Goal: Check status

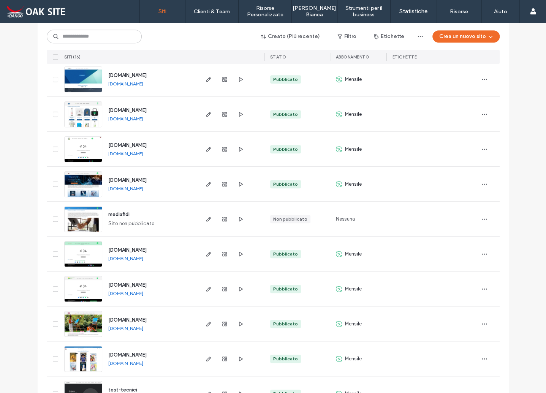
scroll to position [266, 0]
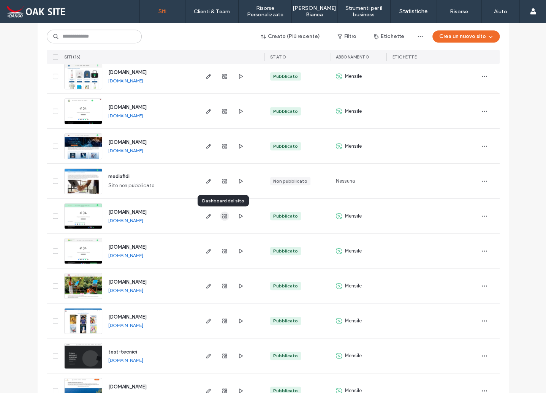
click at [224, 214] on icon "button" at bounding box center [224, 216] width 6 height 6
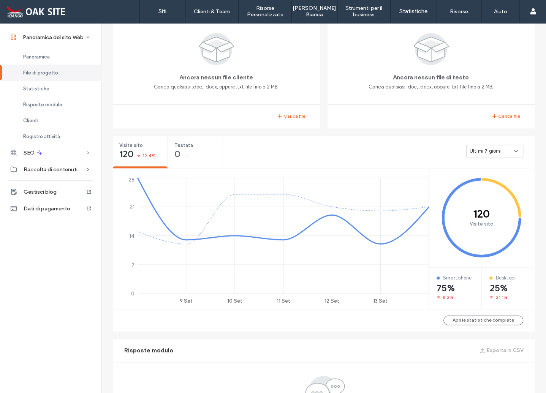
scroll to position [190, 0]
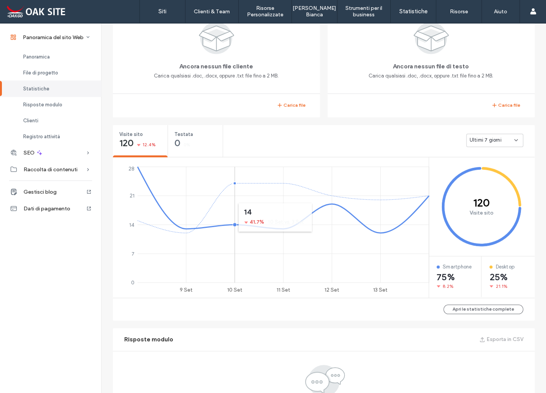
scroll to position [38, 0]
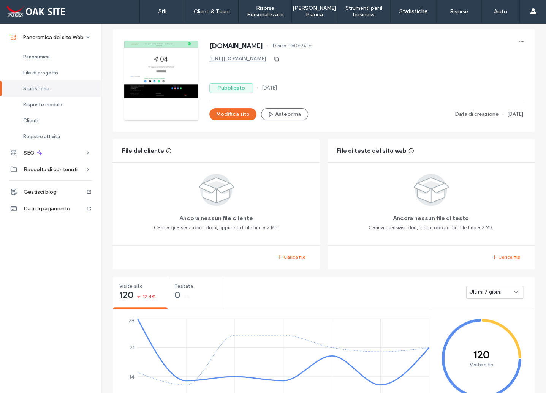
click at [38, 88] on span "Statistiche" at bounding box center [36, 89] width 26 height 6
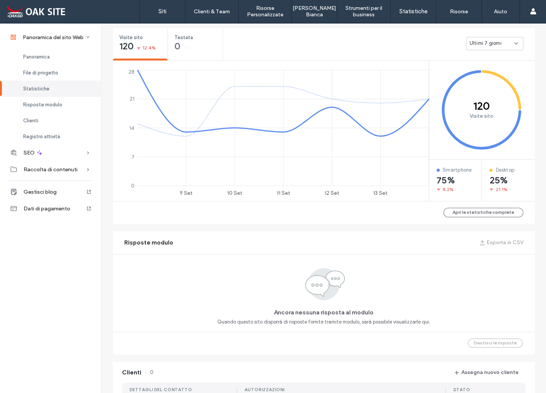
scroll to position [288, 0]
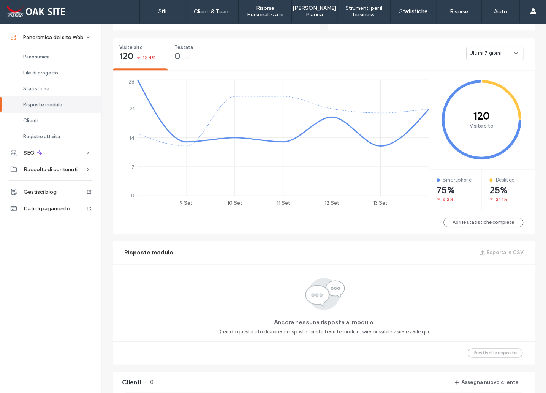
scroll to position [266, 0]
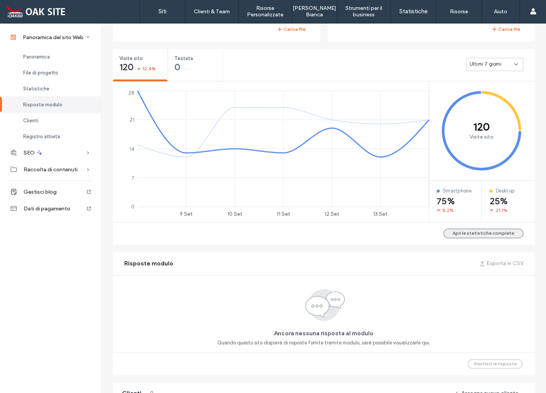
click at [492, 235] on button "Apri le statistiche complete" at bounding box center [483, 233] width 80 height 9
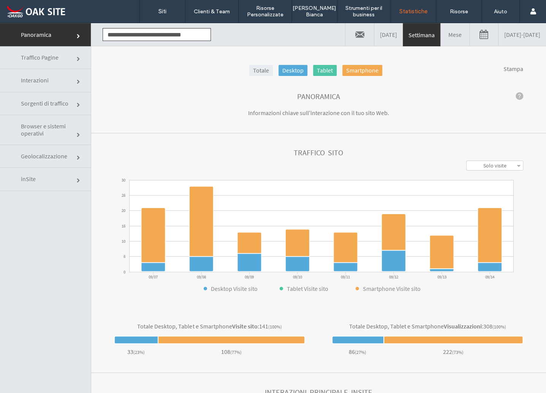
click at [504, 166] on link "Solo visite" at bounding box center [494, 165] width 56 height 9
click at [493, 194] on label "Visite + Visualizzazioni" at bounding box center [494, 198] width 49 height 14
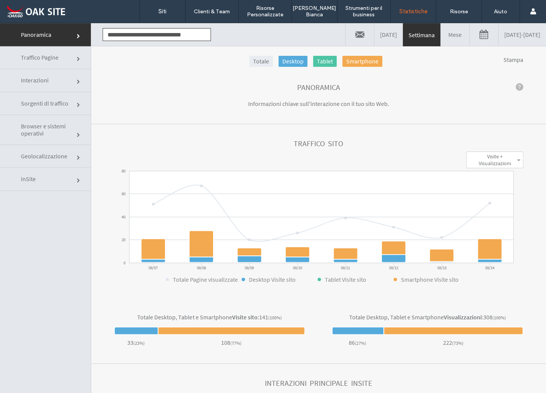
scroll to position [17, 0]
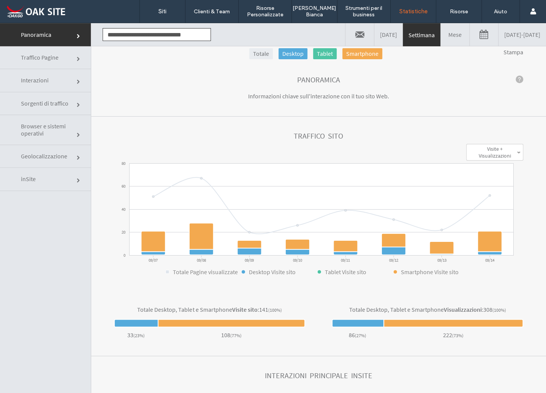
click at [70, 85] on link "Interazioni" at bounding box center [45, 80] width 91 height 23
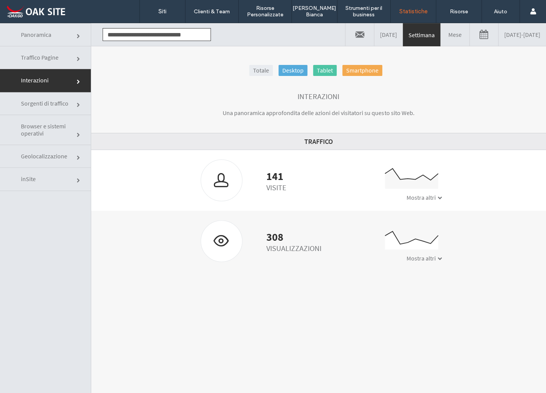
click at [441, 37] on link "Mese" at bounding box center [455, 34] width 28 height 23
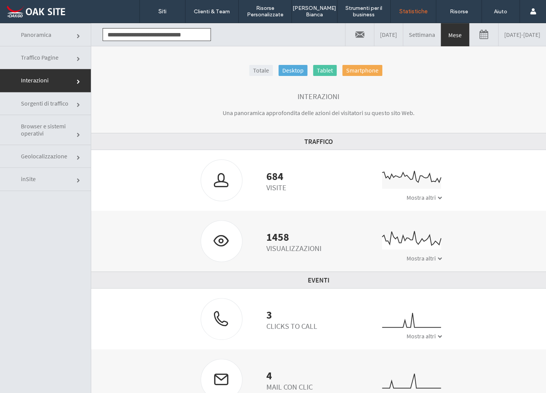
scroll to position [0, 0]
click at [469, 38] on link at bounding box center [483, 34] width 28 height 23
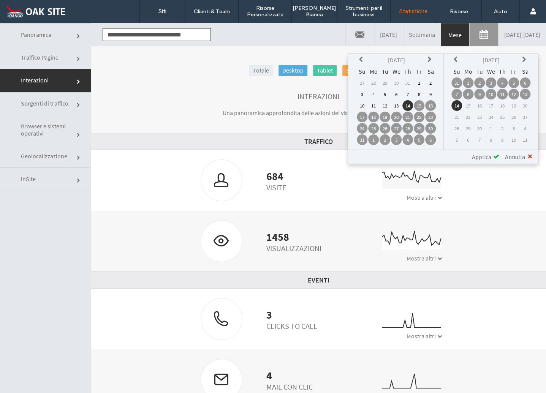
click at [362, 60] on icon at bounding box center [362, 60] width 6 height 6
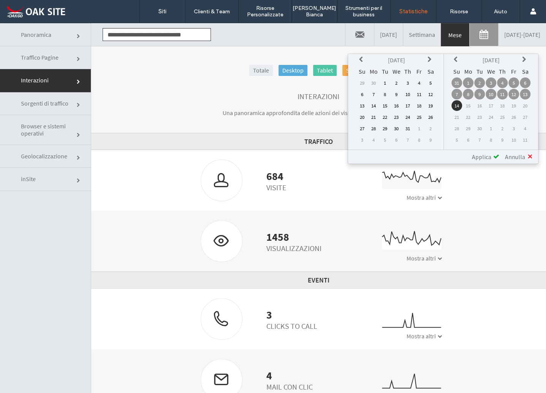
click at [362, 60] on icon at bounding box center [362, 60] width 6 height 6
click at [361, 58] on th at bounding box center [362, 60] width 11 height 11
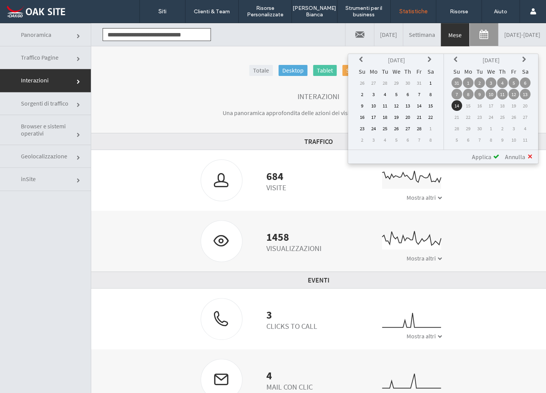
click at [361, 58] on th at bounding box center [362, 60] width 11 height 11
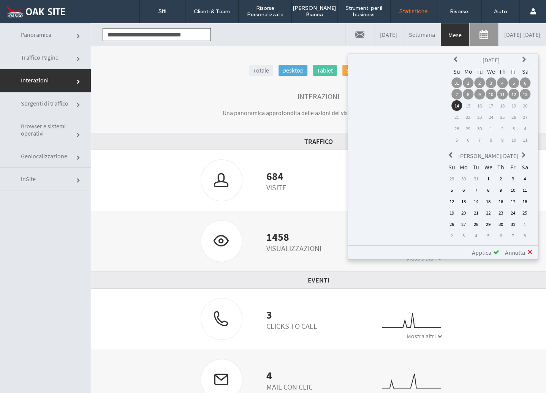
click at [482, 173] on td "1" at bounding box center [487, 178] width 11 height 11
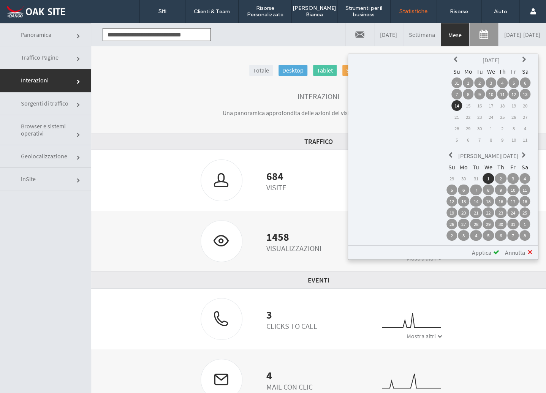
click at [486, 249] on span "Applica" at bounding box center [481, 253] width 19 height 8
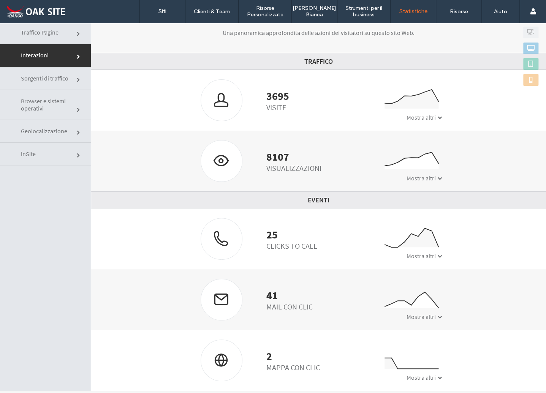
scroll to position [38, 0]
